Goal: Obtain resource: Download file/media

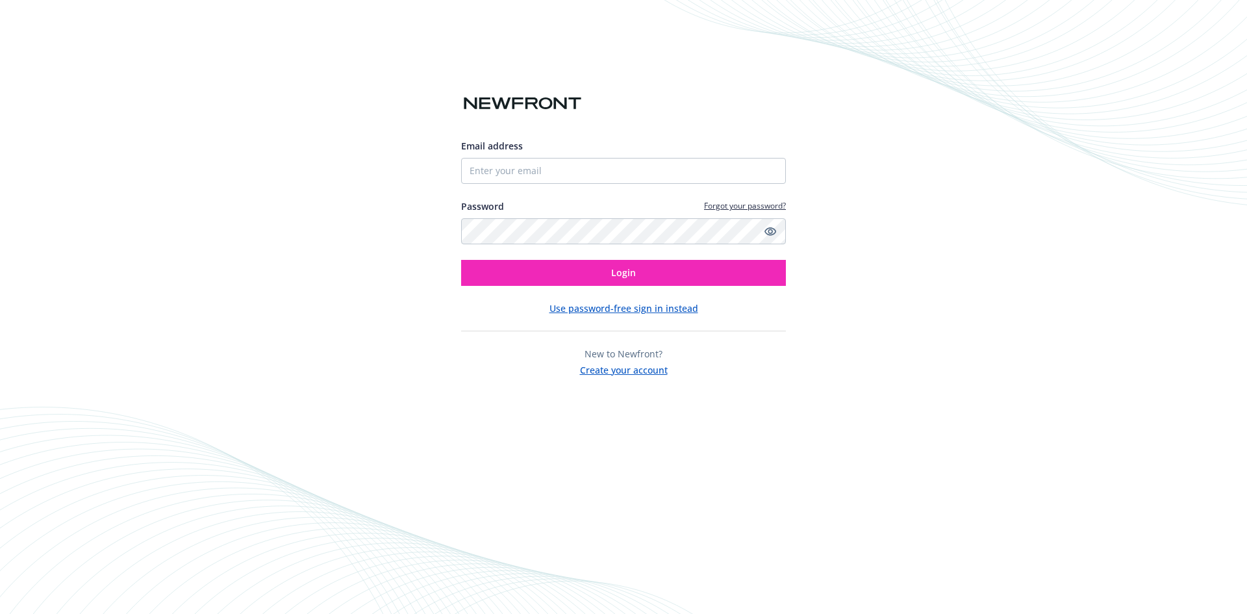
click at [1004, 534] on div "Email address Password Forgot your password? Login Use password-free sign in in…" at bounding box center [623, 307] width 1247 height 614
click at [536, 170] on input "Email address" at bounding box center [623, 171] width 325 height 26
type input "[PERSON_NAME][EMAIL_ADDRESS][PERSON_NAME][DOMAIN_NAME]"
click at [461, 260] on button "Login" at bounding box center [623, 273] width 325 height 26
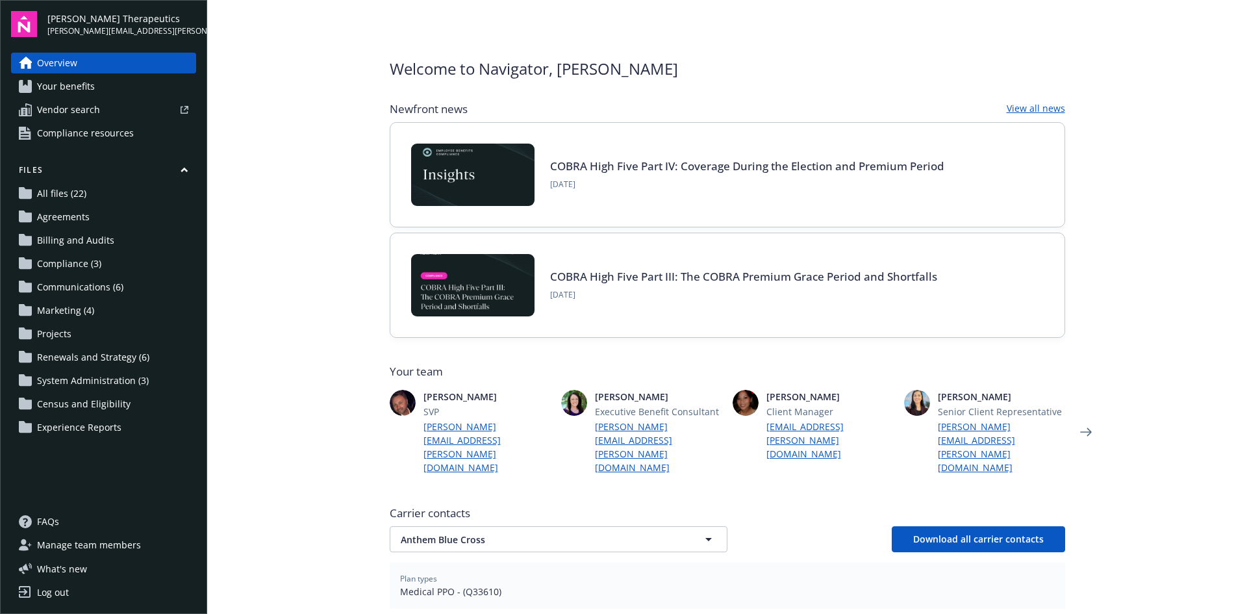
click at [53, 196] on span "All files (22)" at bounding box center [61, 193] width 49 height 21
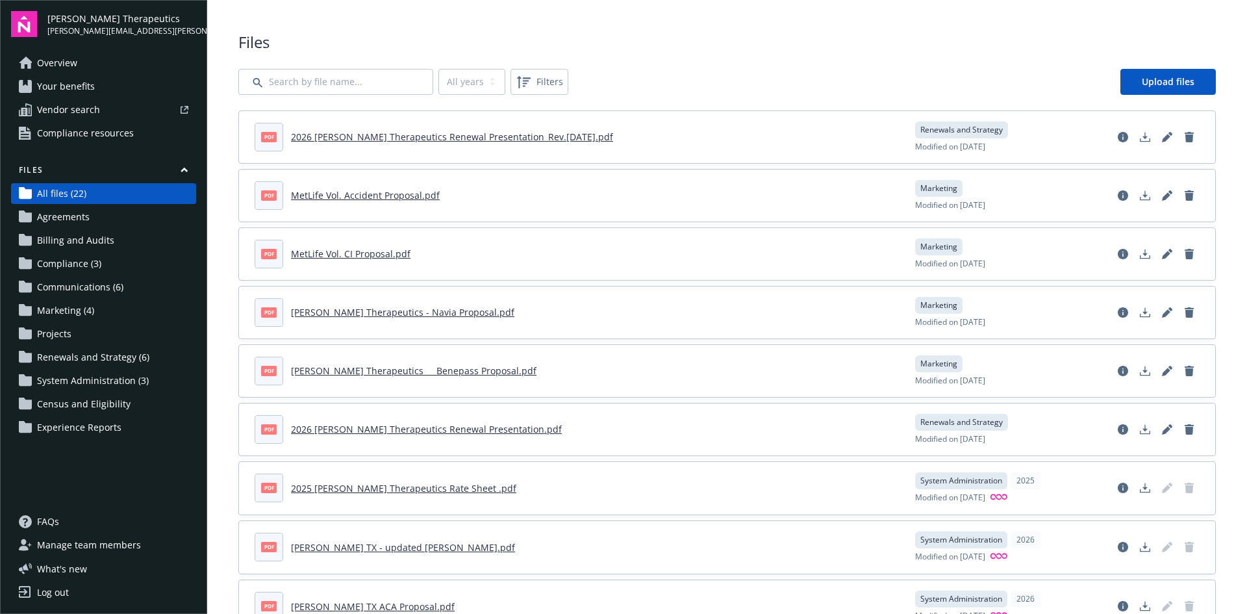
click at [508, 140] on link "2026 [PERSON_NAME] Therapeutics Renewal Presentation_Rev.[DATE].pdf" at bounding box center [452, 137] width 322 height 12
click at [474, 431] on link "2026 [PERSON_NAME] Therapeutics Renewal Presentation.pdf" at bounding box center [426, 429] width 271 height 12
